Goal: Task Accomplishment & Management: Complete application form

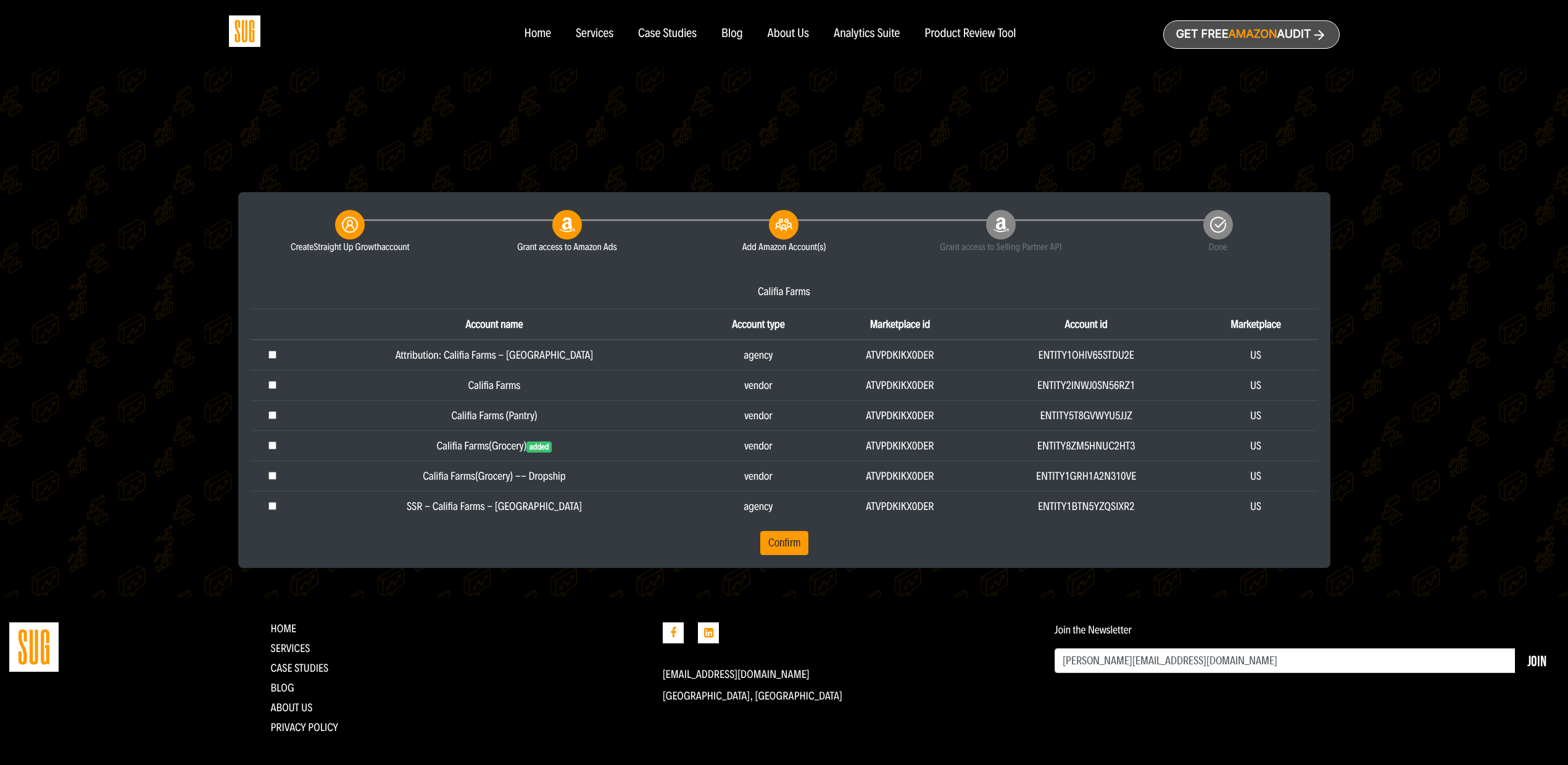
scroll to position [231, 0]
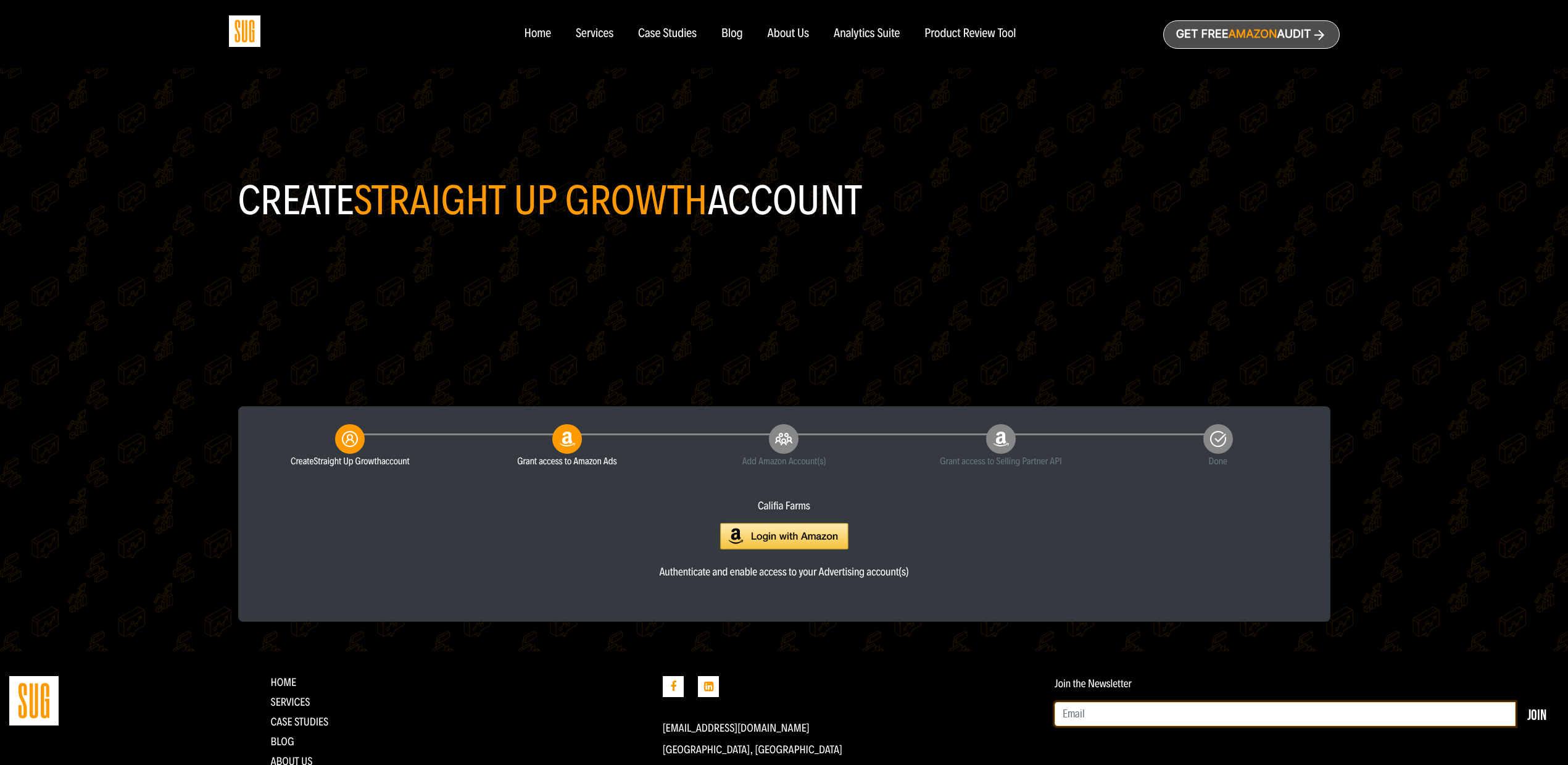
type input "[PERSON_NAME][EMAIL_ADDRESS][DOMAIN_NAME]"
click at [742, 530] on img at bounding box center [784, 536] width 129 height 26
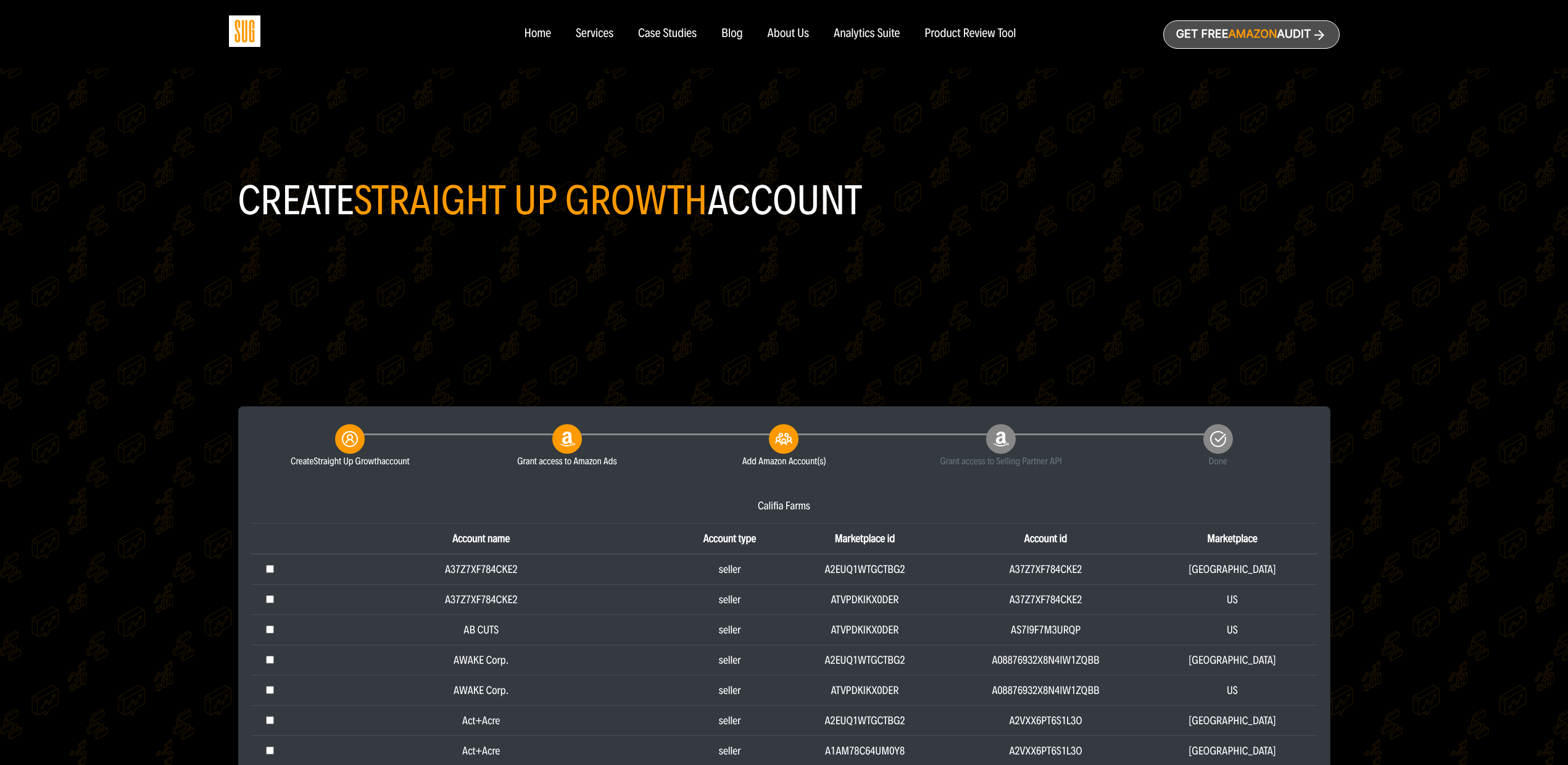
type input "[PERSON_NAME][EMAIL_ADDRESS][DOMAIN_NAME]"
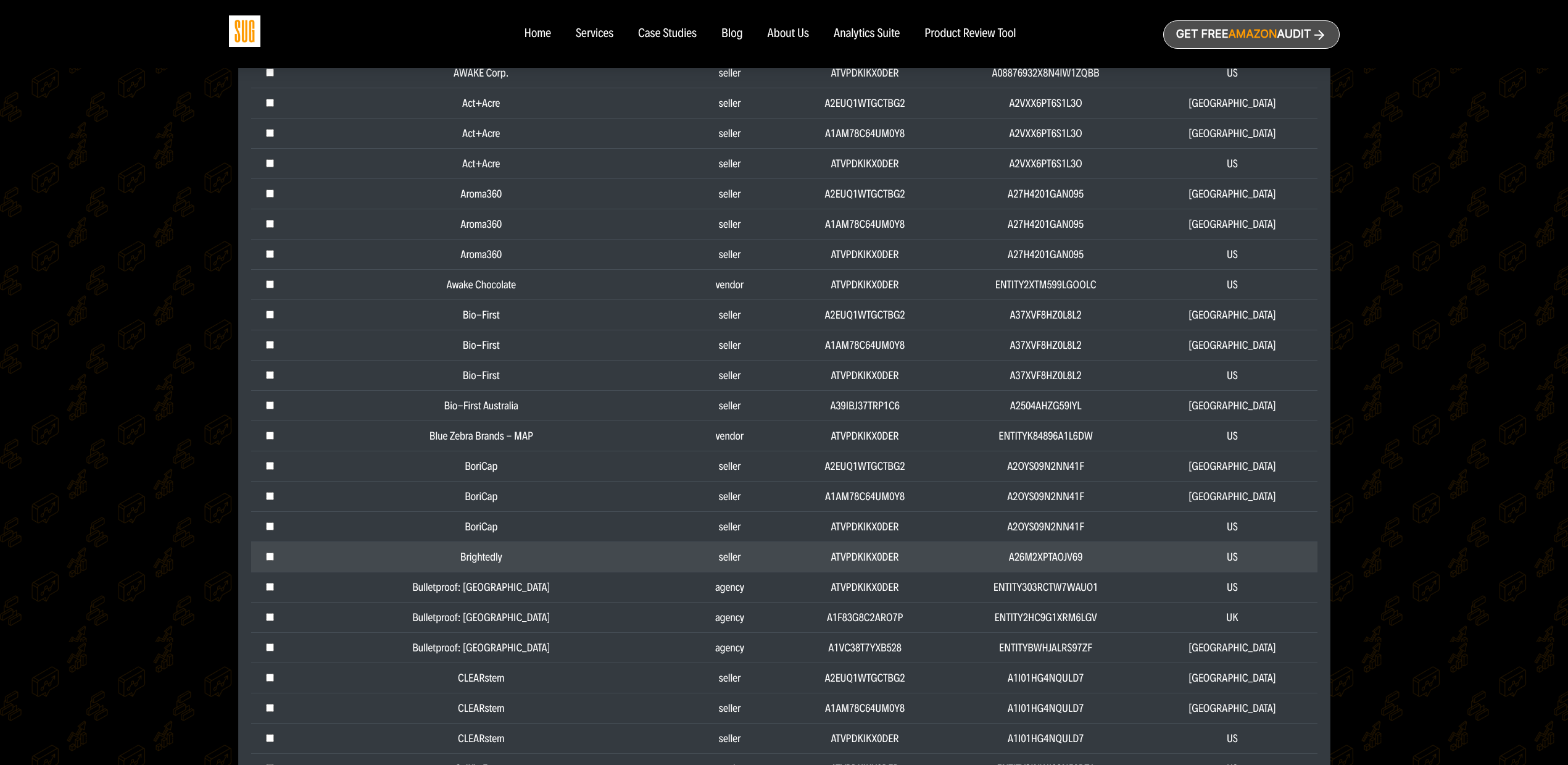
scroll to position [925, 0]
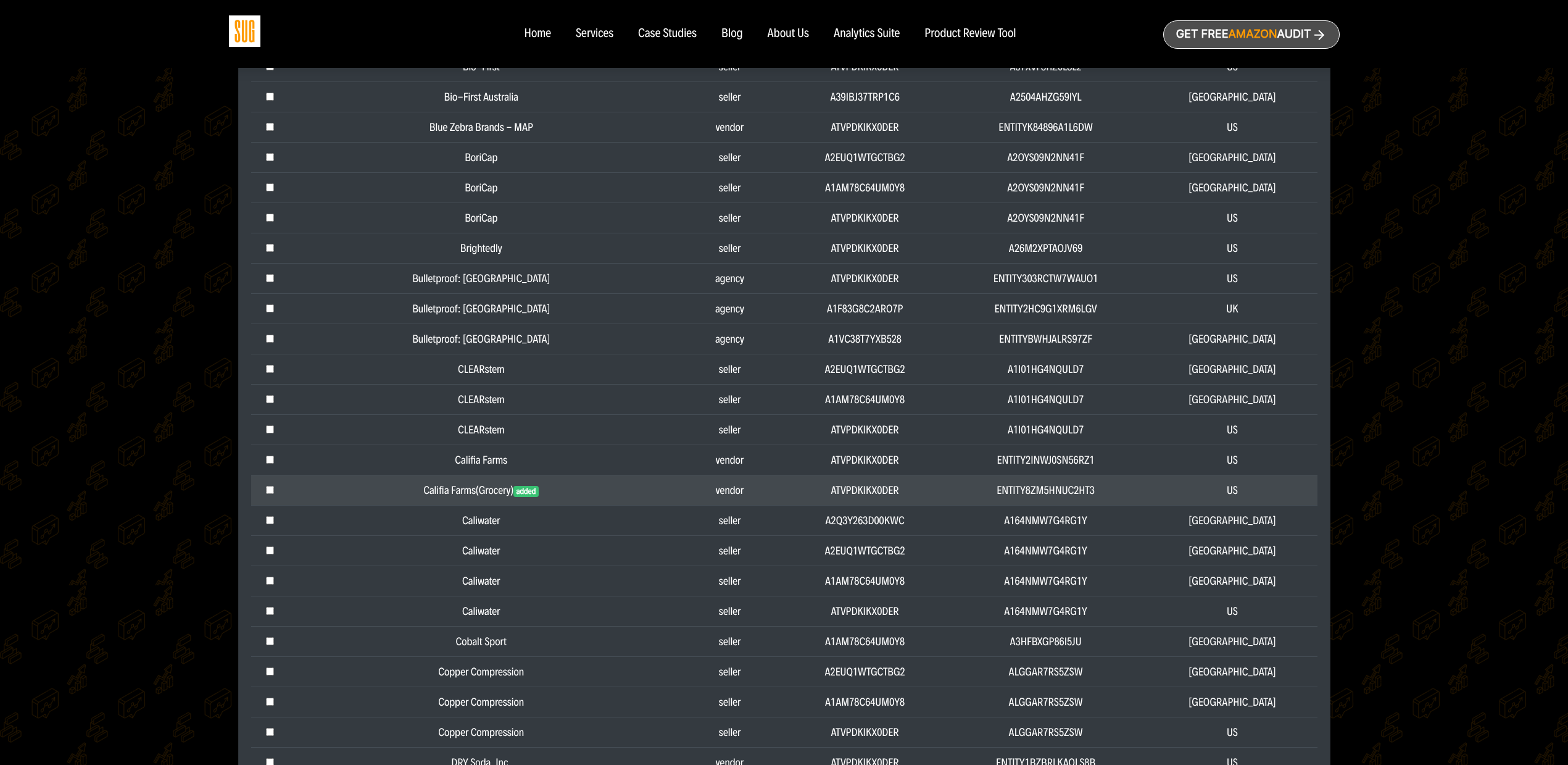
click at [271, 490] on input "checkbox" at bounding box center [270, 490] width 8 height 8
checkbox input "true"
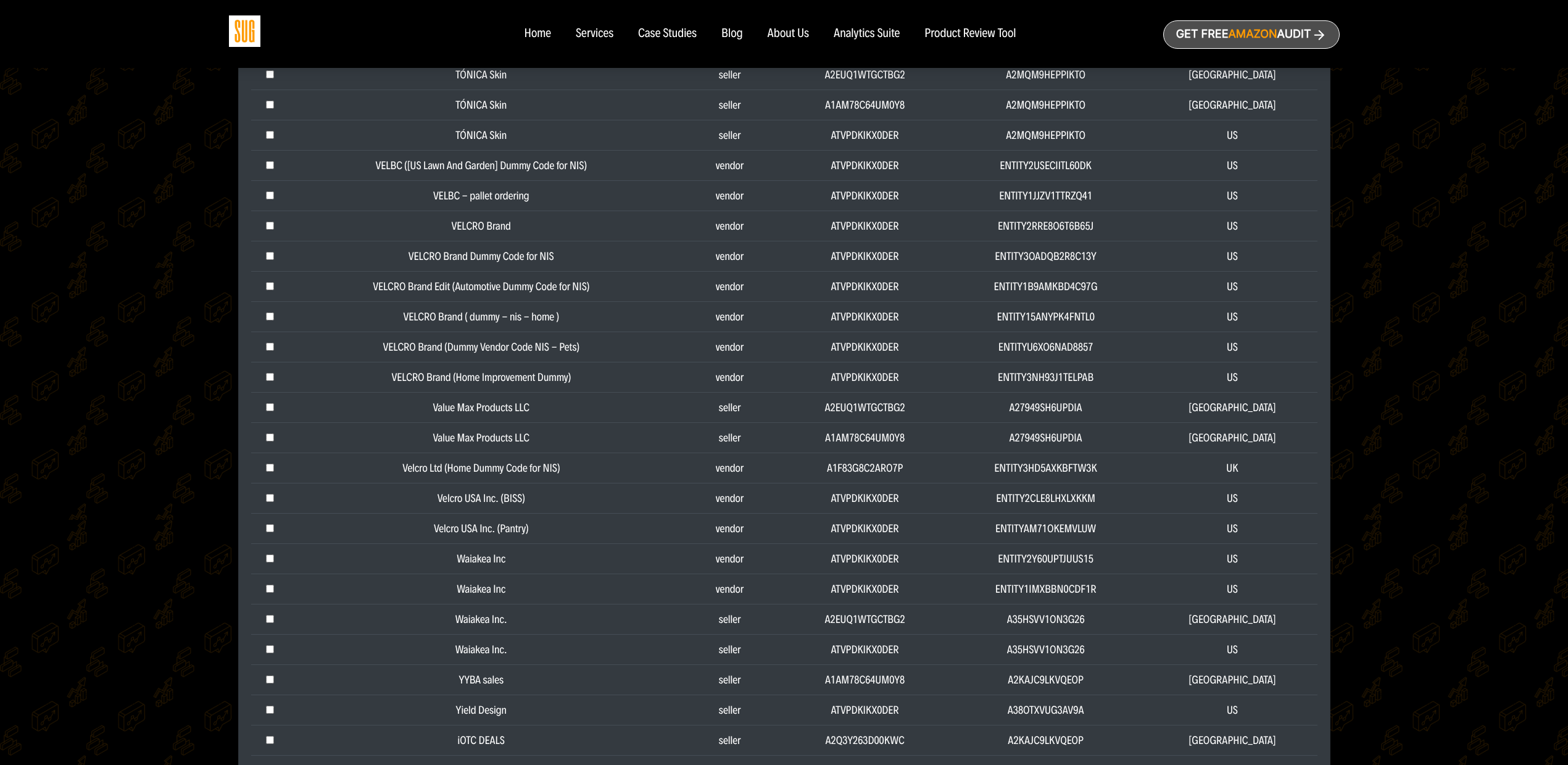
scroll to position [4706, 0]
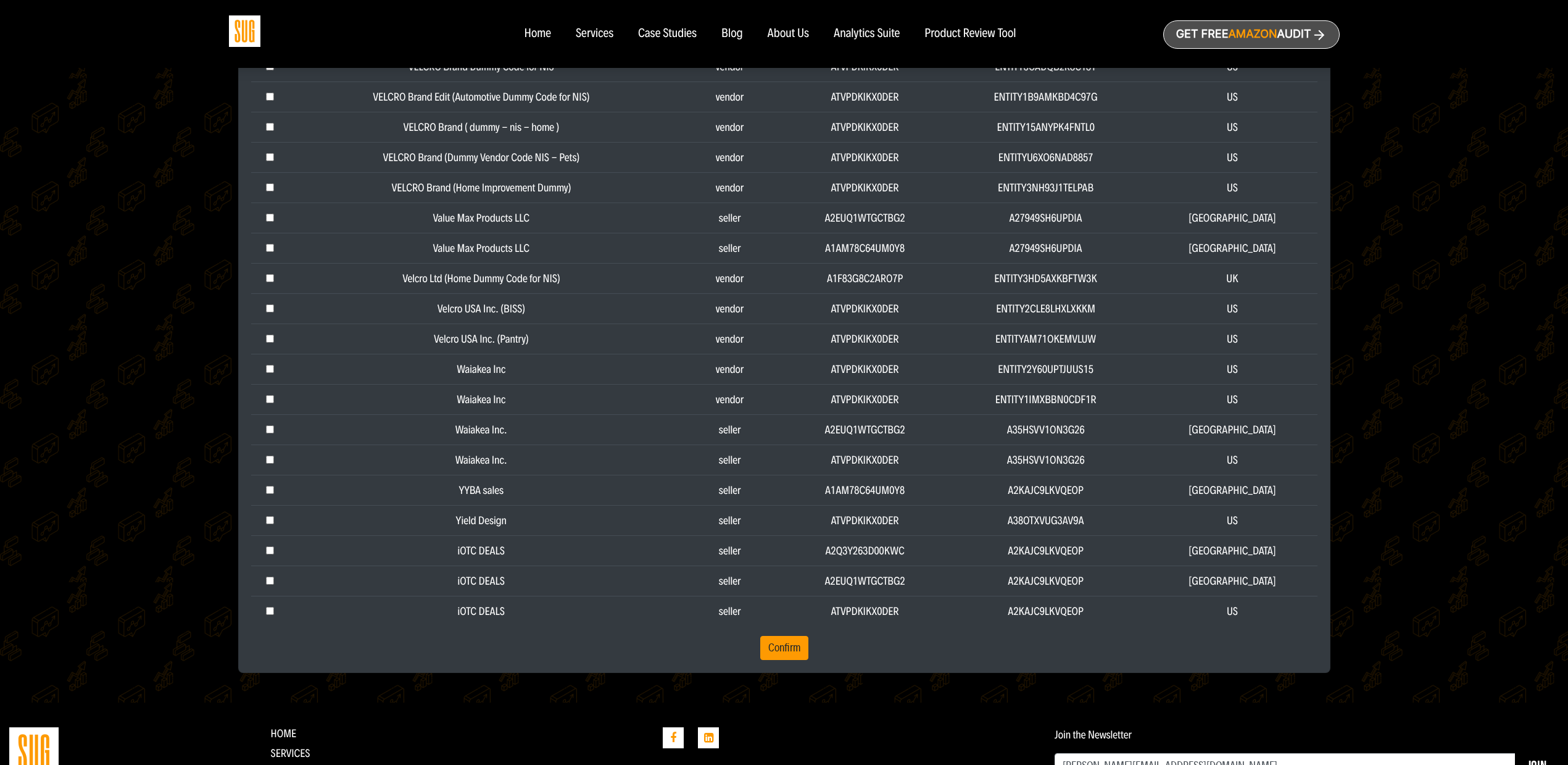
click at [400, 508] on td "Yield Design" at bounding box center [481, 520] width 385 height 30
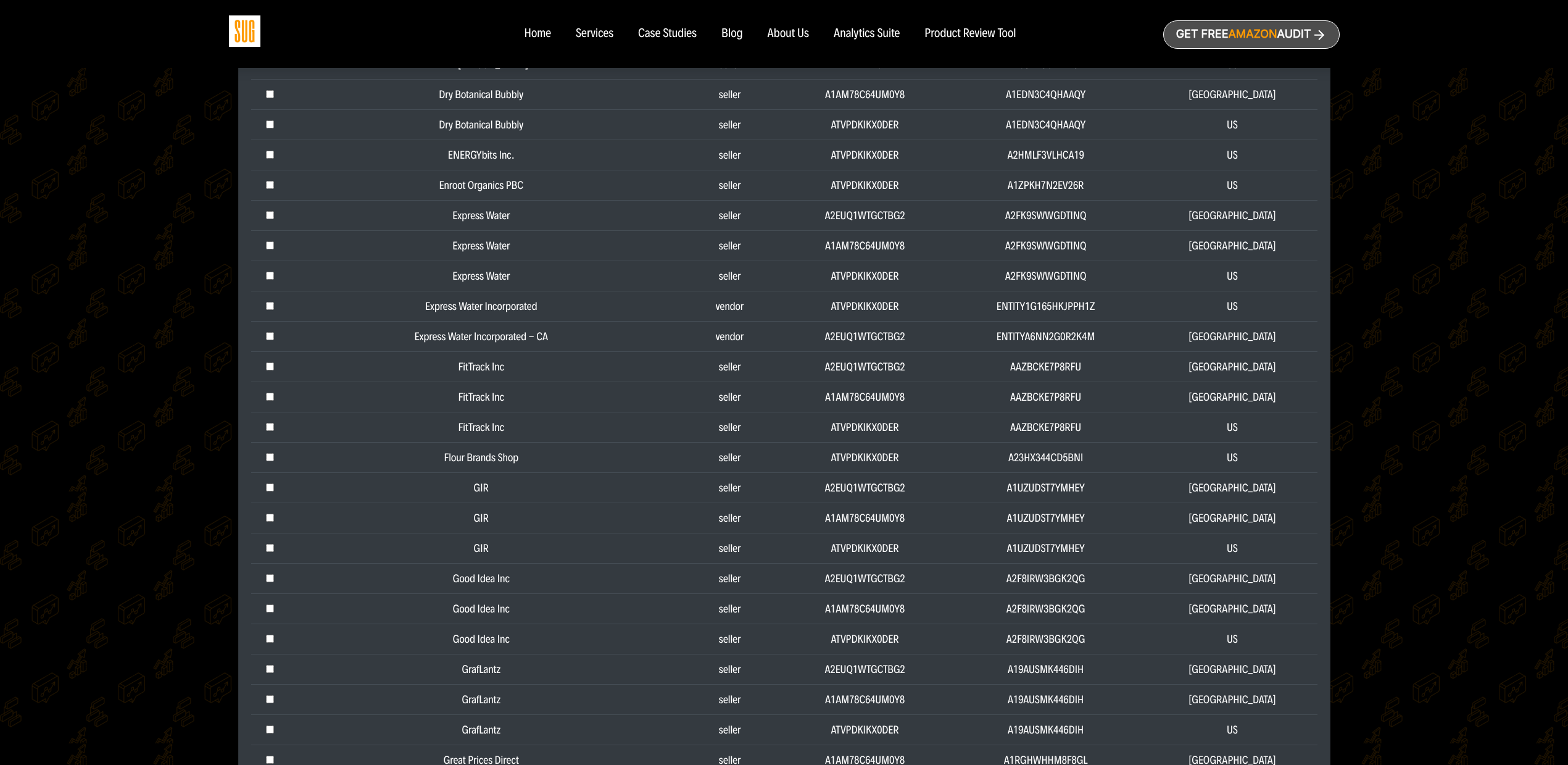
scroll to position [1775, 0]
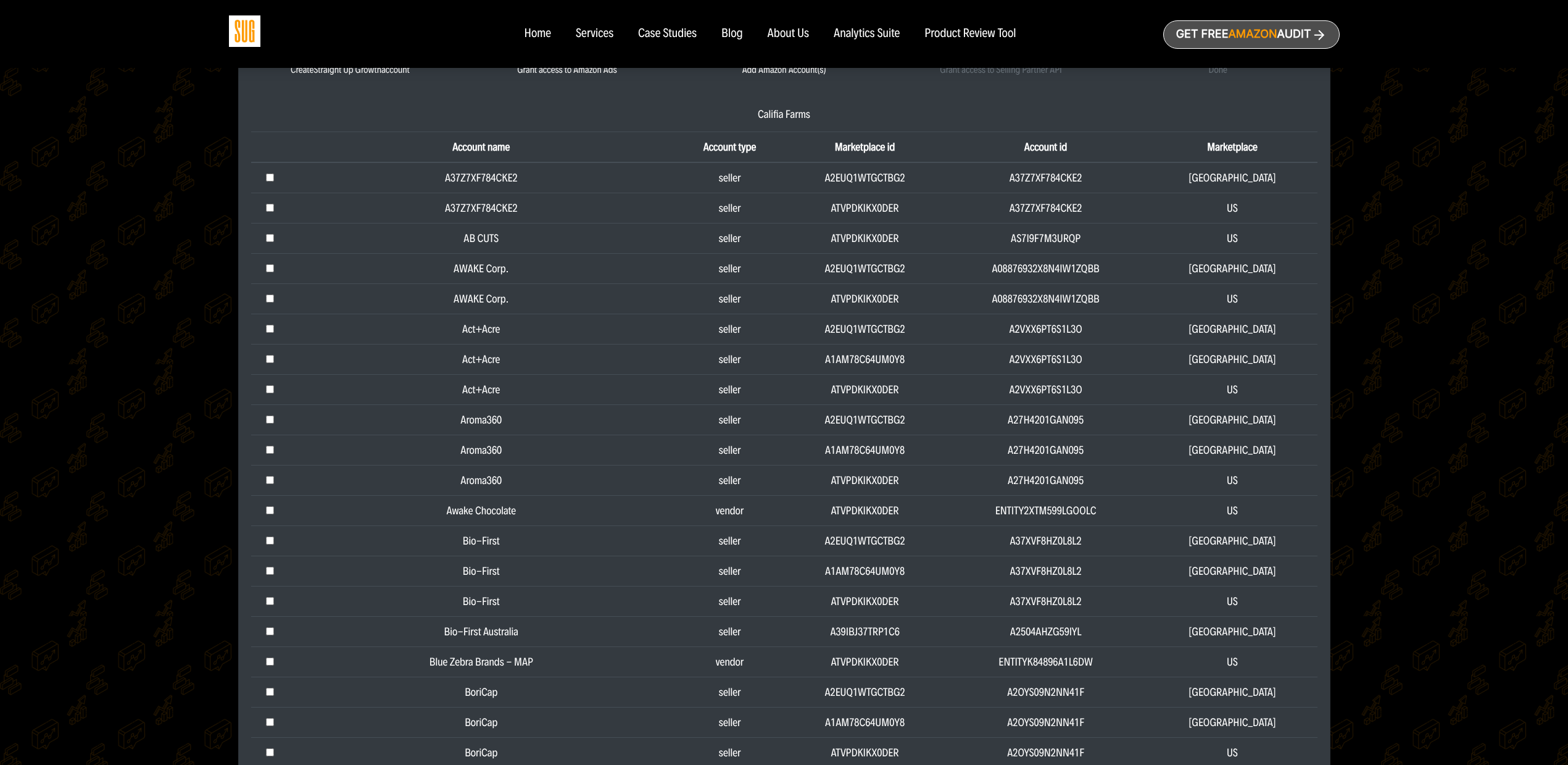
type input "[PERSON_NAME][EMAIL_ADDRESS][DOMAIN_NAME]"
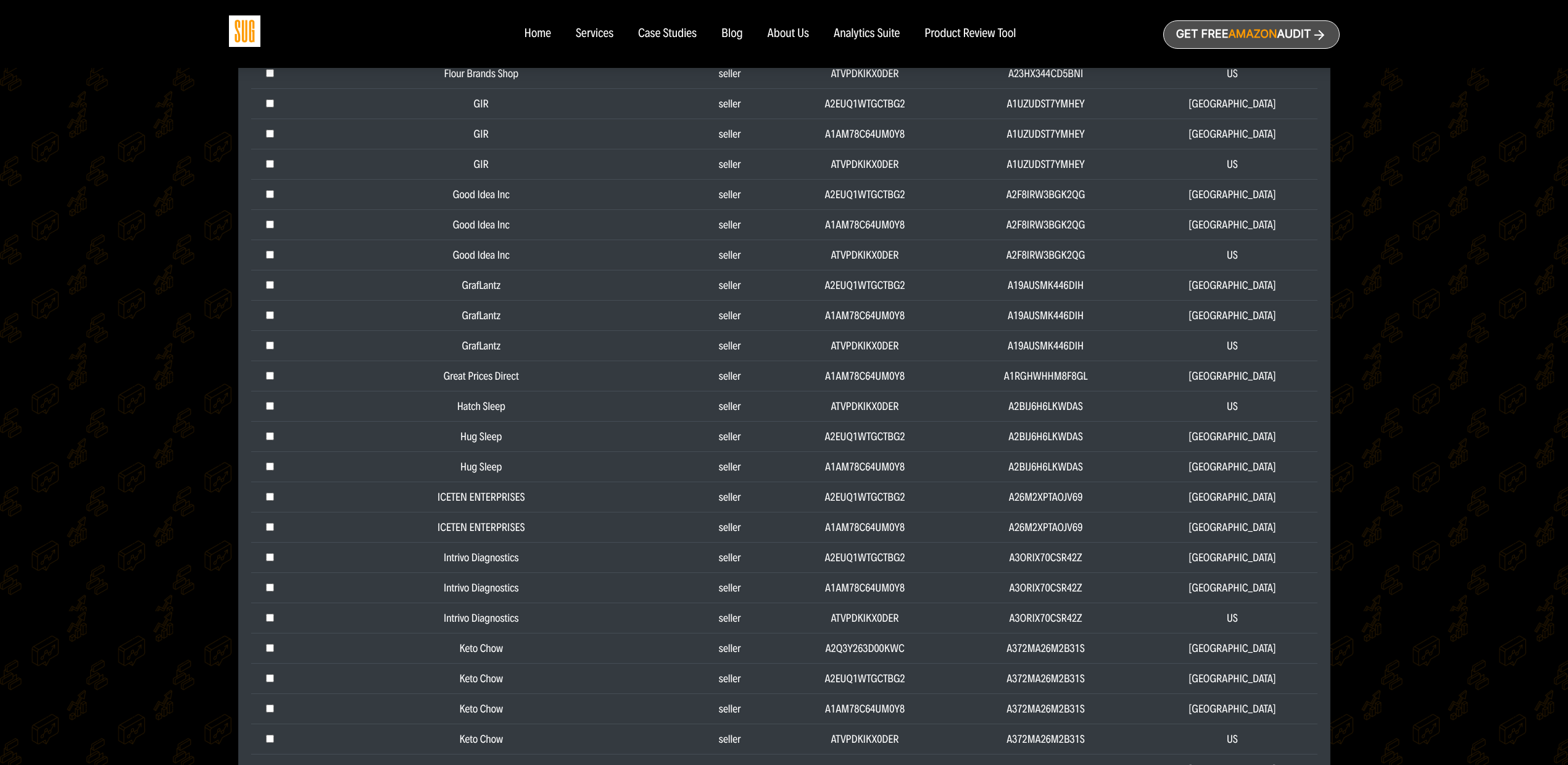
scroll to position [2160, 0]
